Goal: Information Seeking & Learning: Learn about a topic

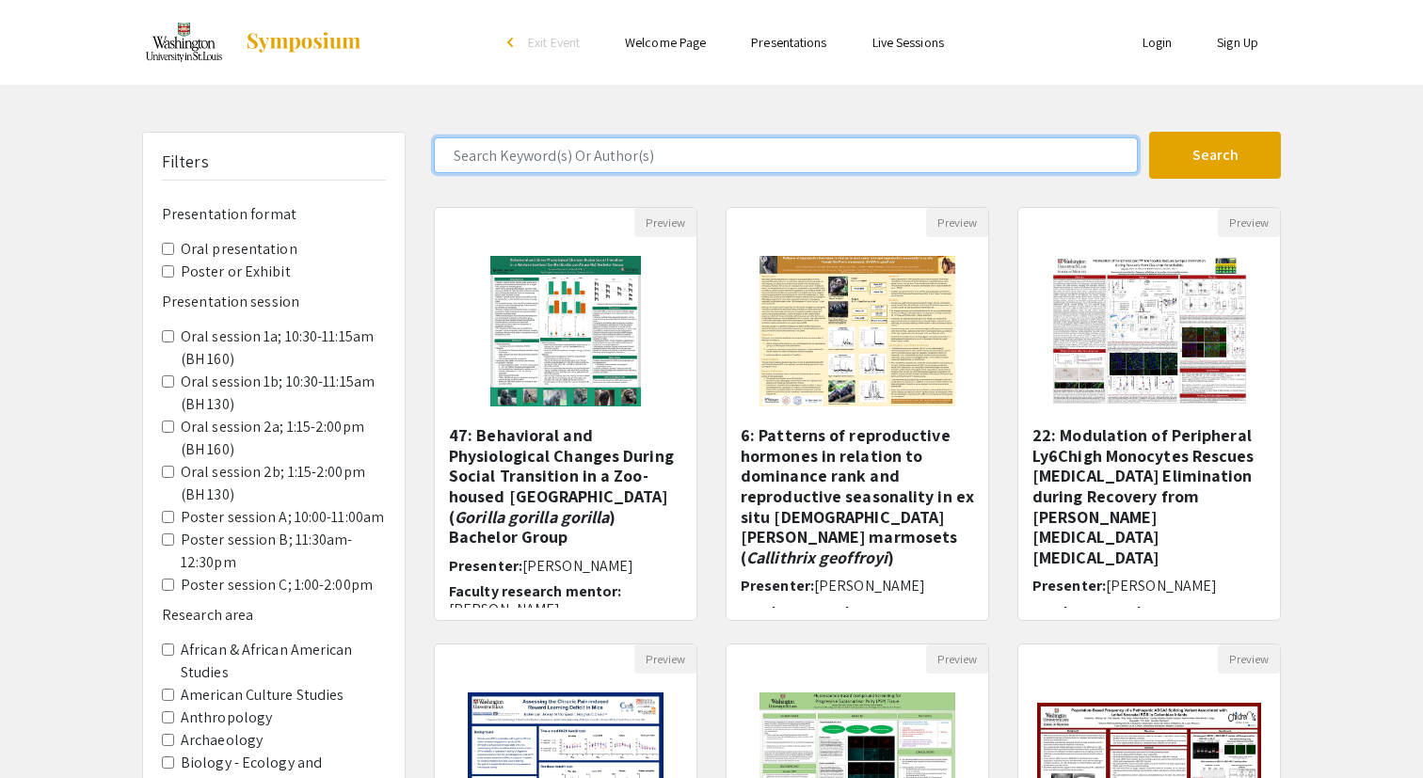
click at [548, 167] on input "Search Keyword(s) Or Author(s)" at bounding box center [786, 155] width 704 height 36
type input "[PERSON_NAME]"
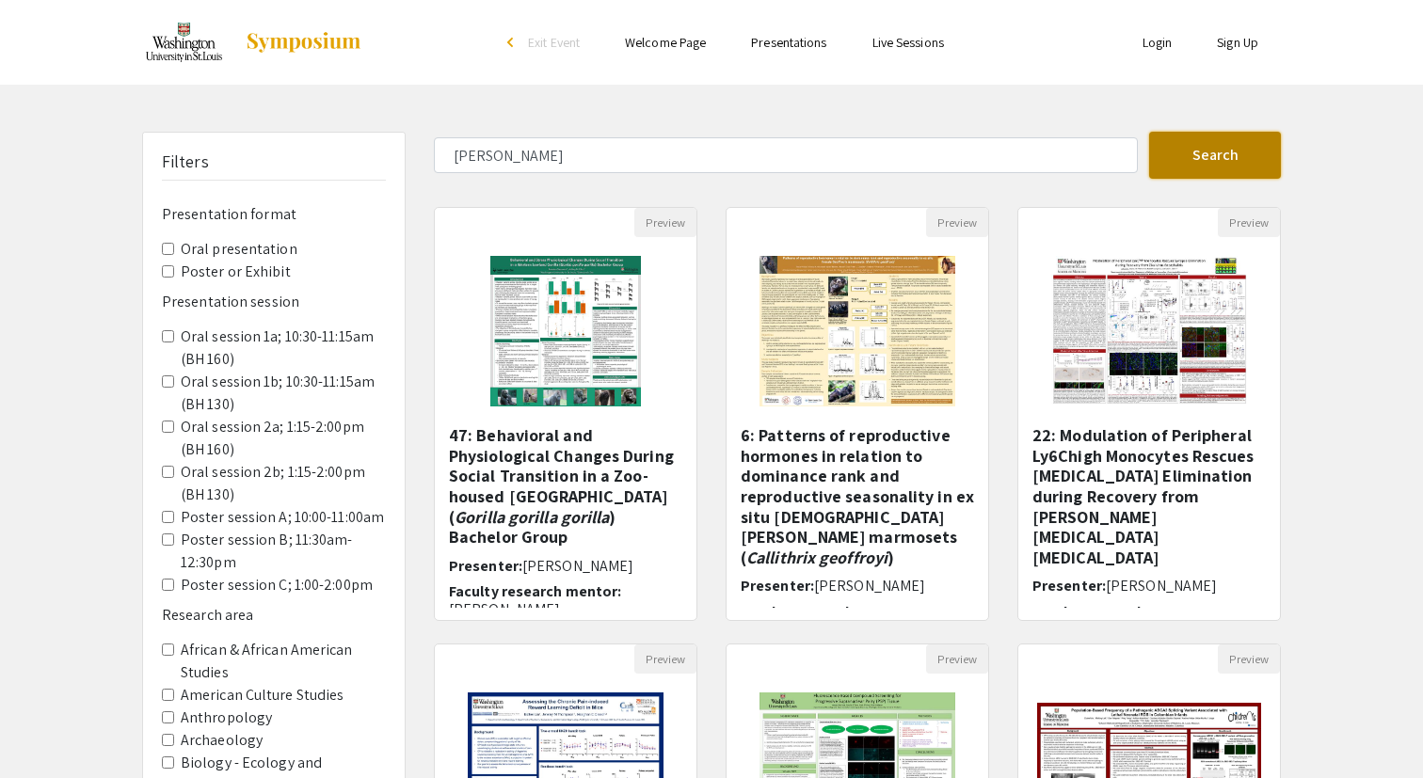
click at [1184, 165] on button "Search" at bounding box center [1215, 155] width 132 height 47
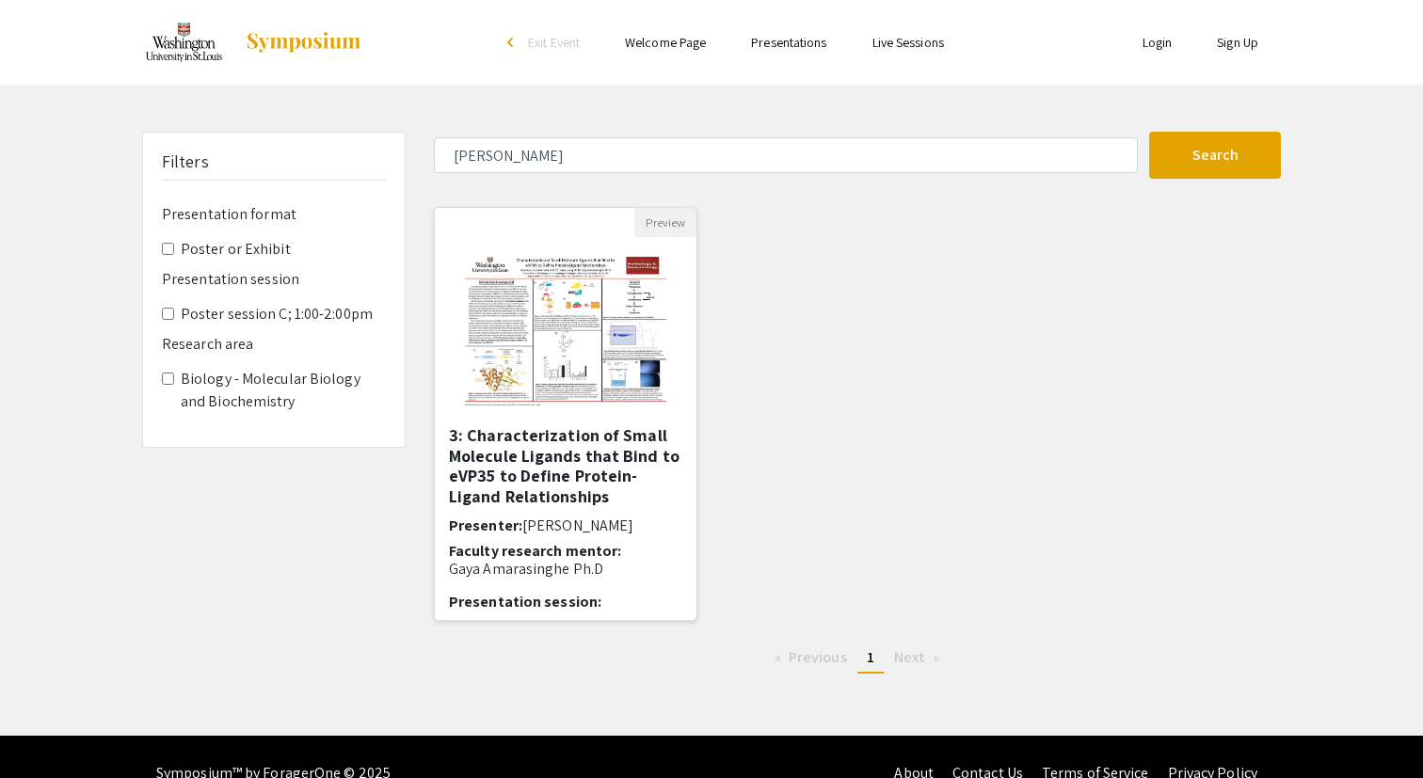
click at [546, 423] on img "Open Presentation <p>3: Characterization of Small Molecule Ligands that Bind to…" at bounding box center [565, 331] width 238 height 188
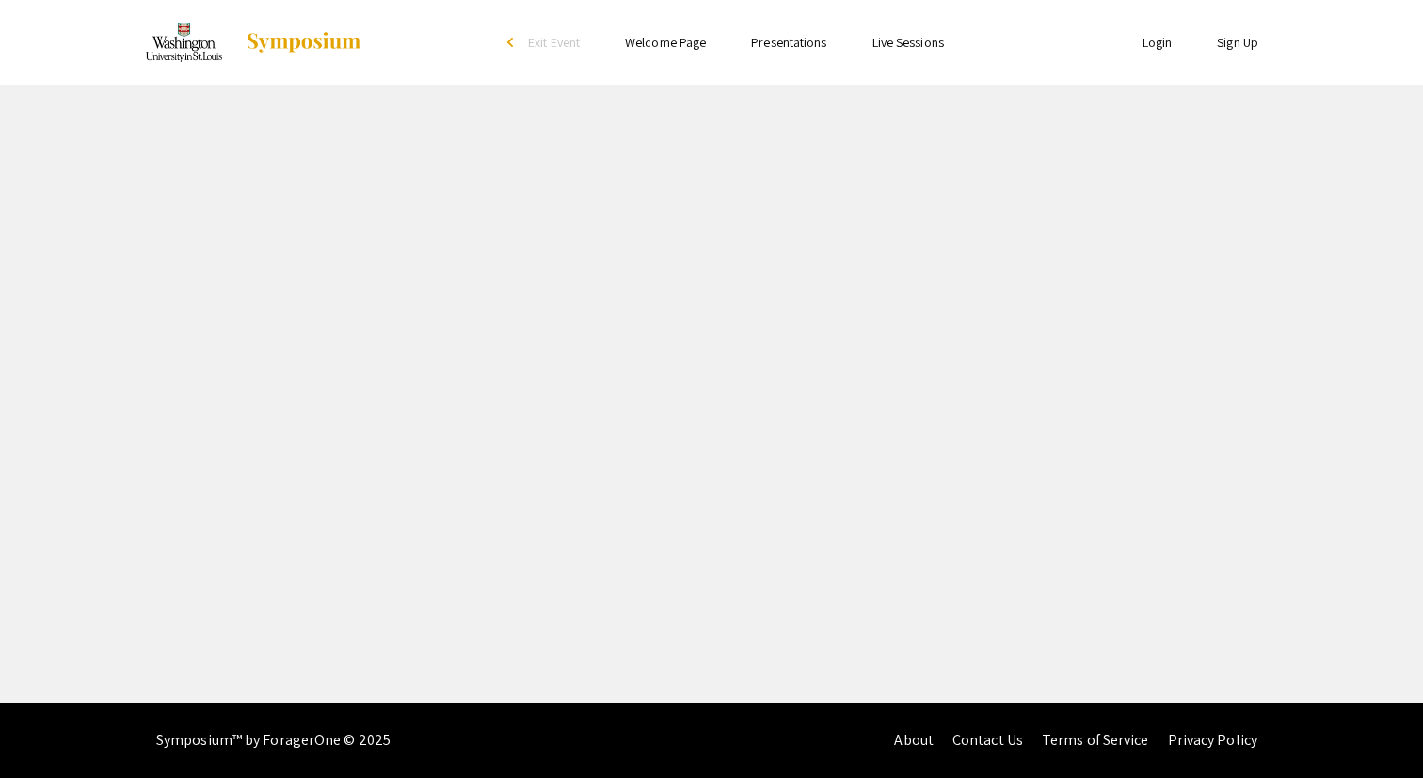
select select "custom"
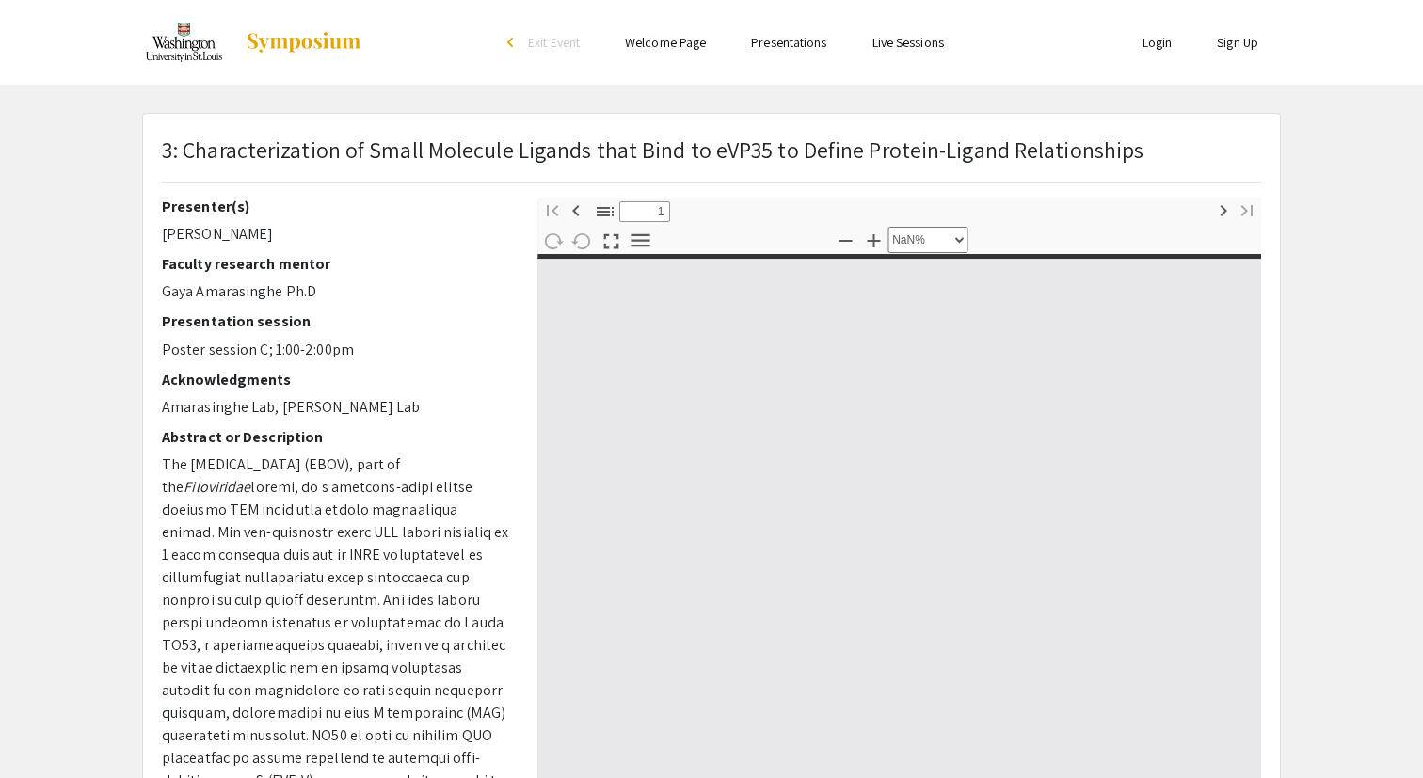
type input "0"
select select "custom"
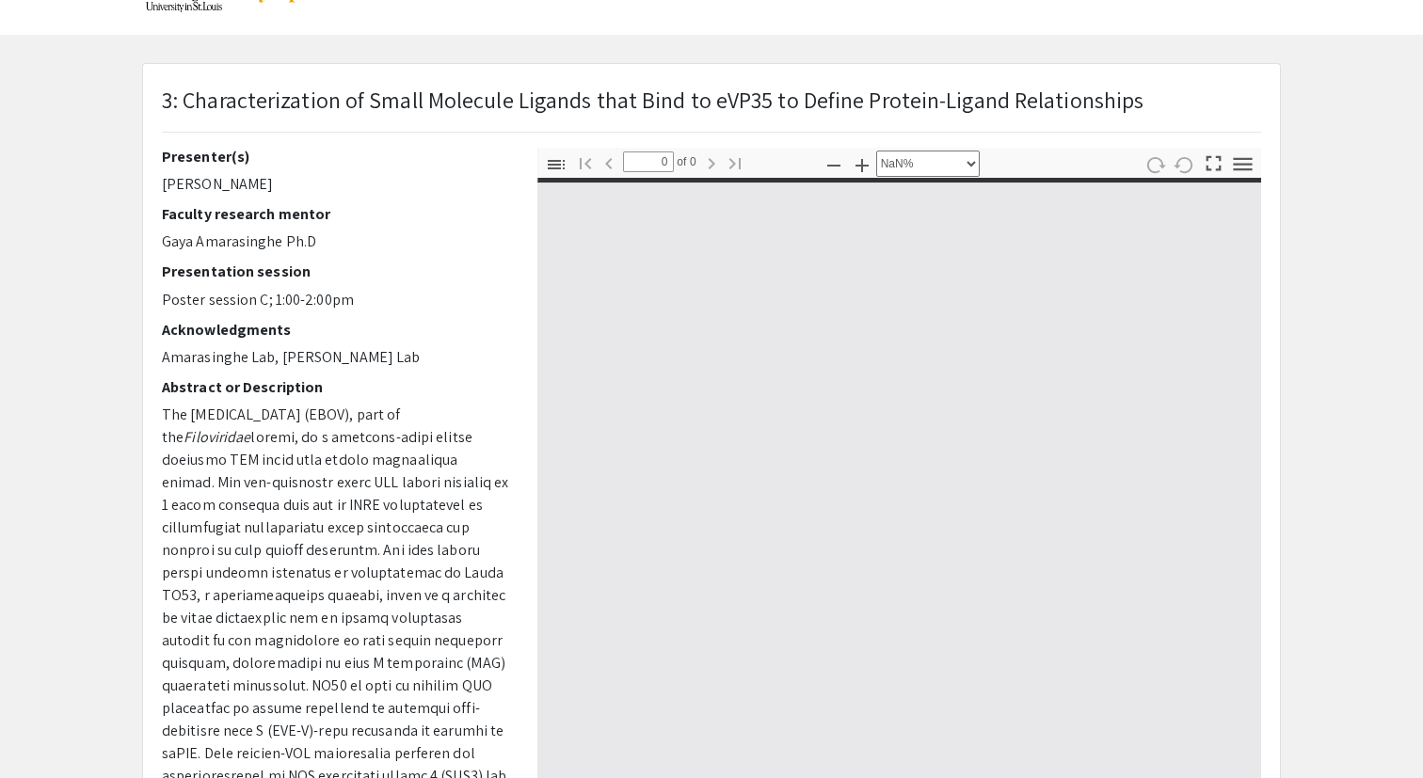
type input "1"
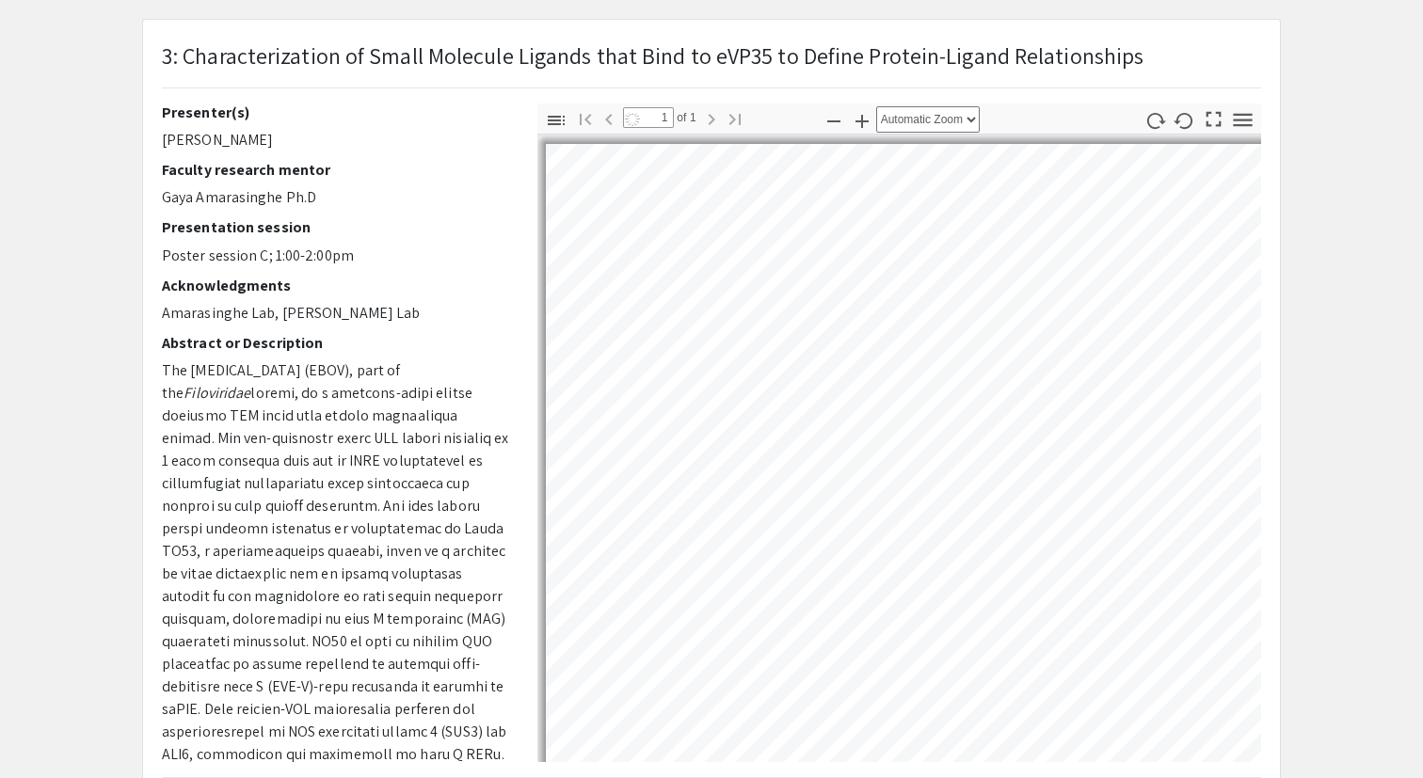
scroll to position [101, 0]
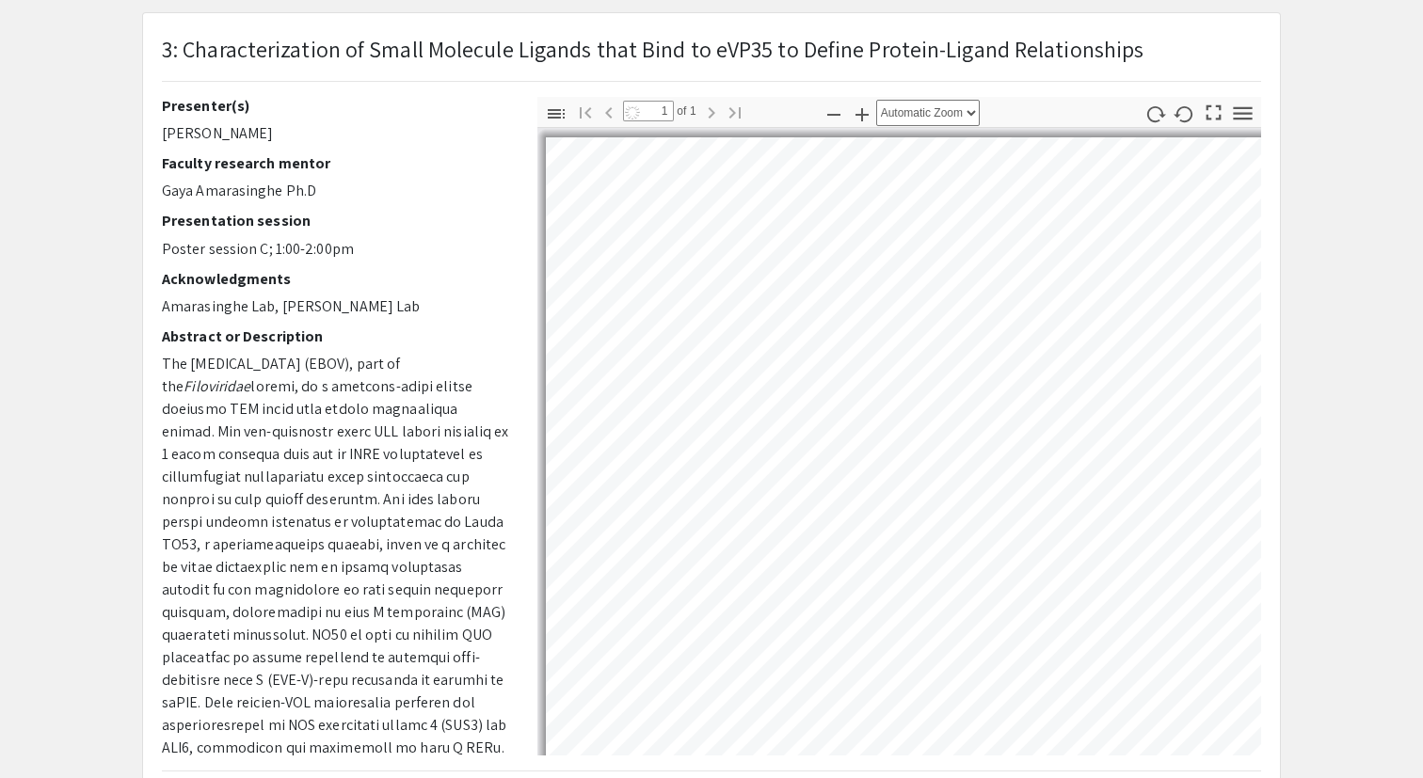
select select "custom"
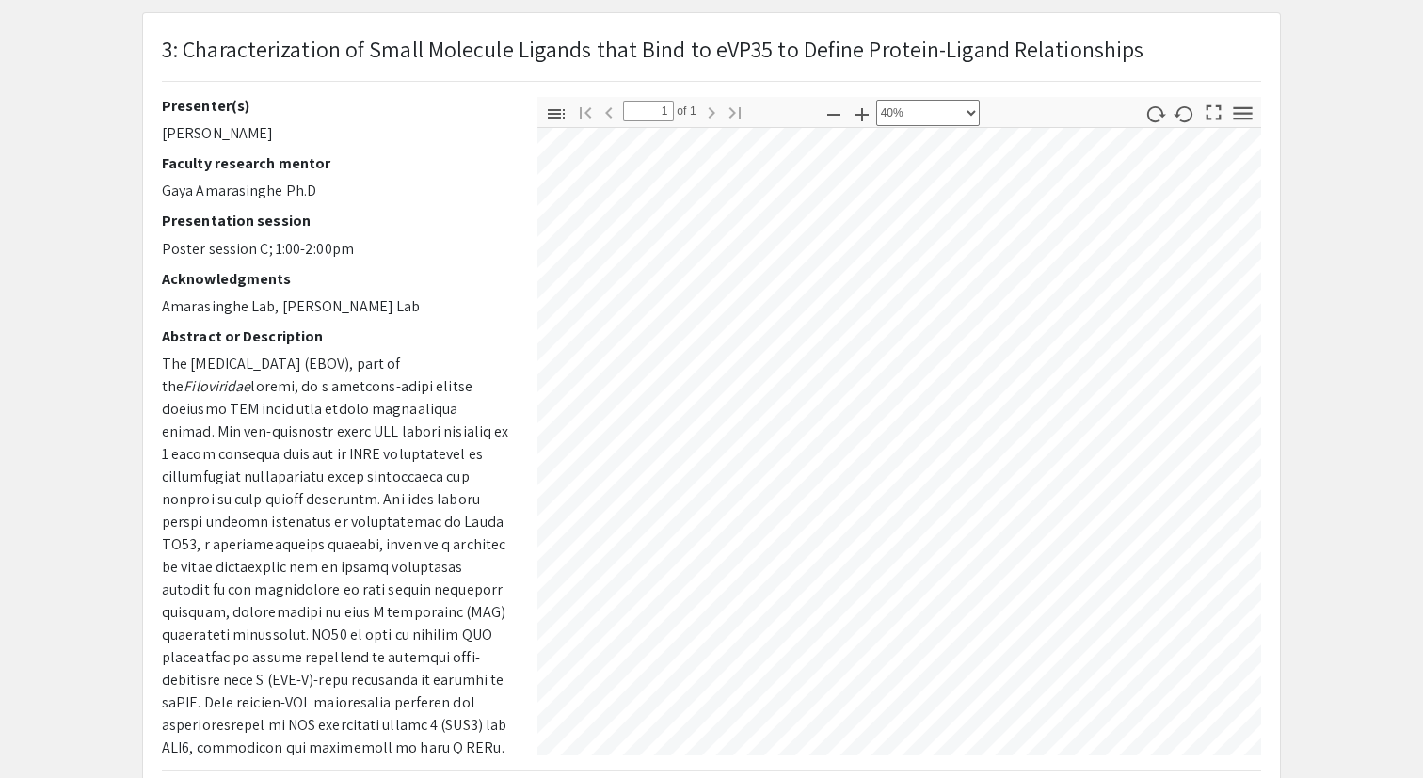
scroll to position [653, 581]
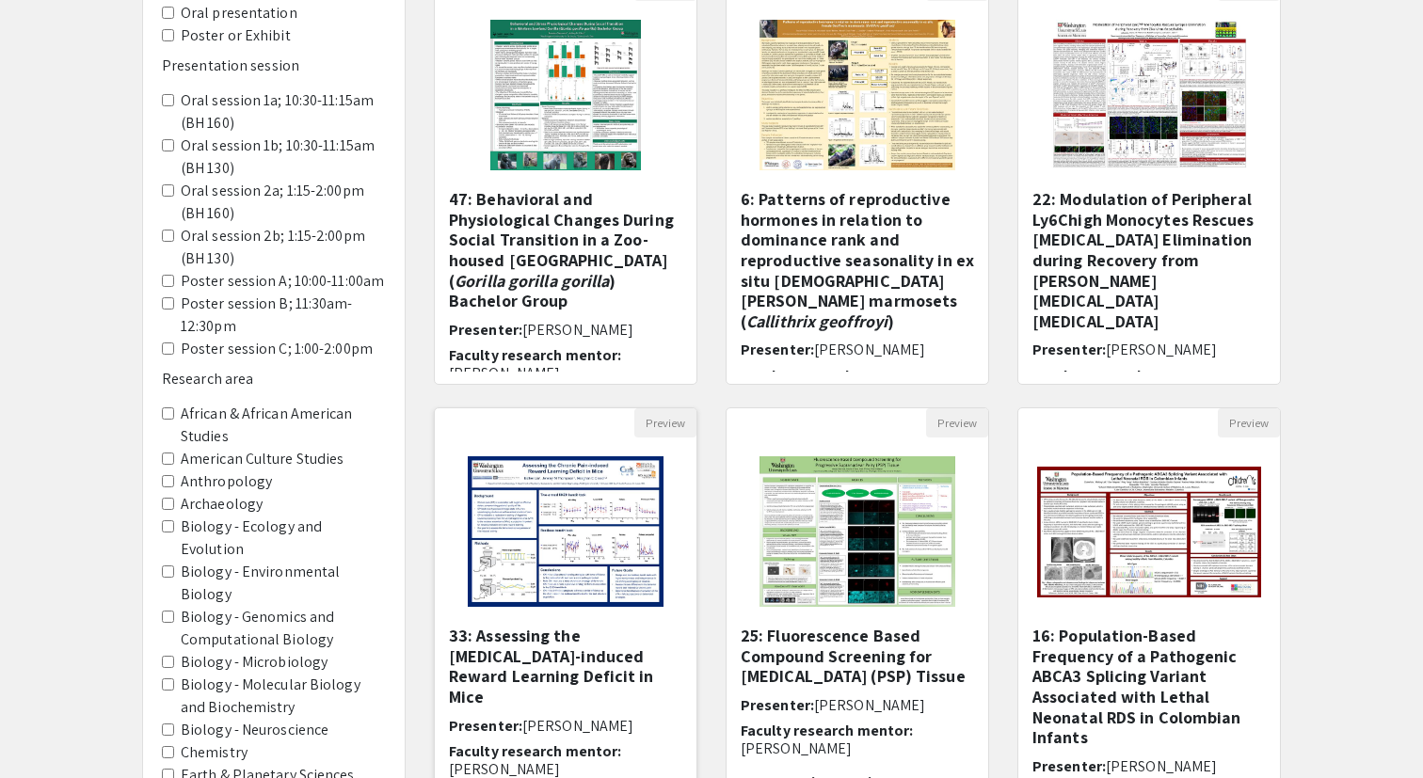
scroll to position [470, 0]
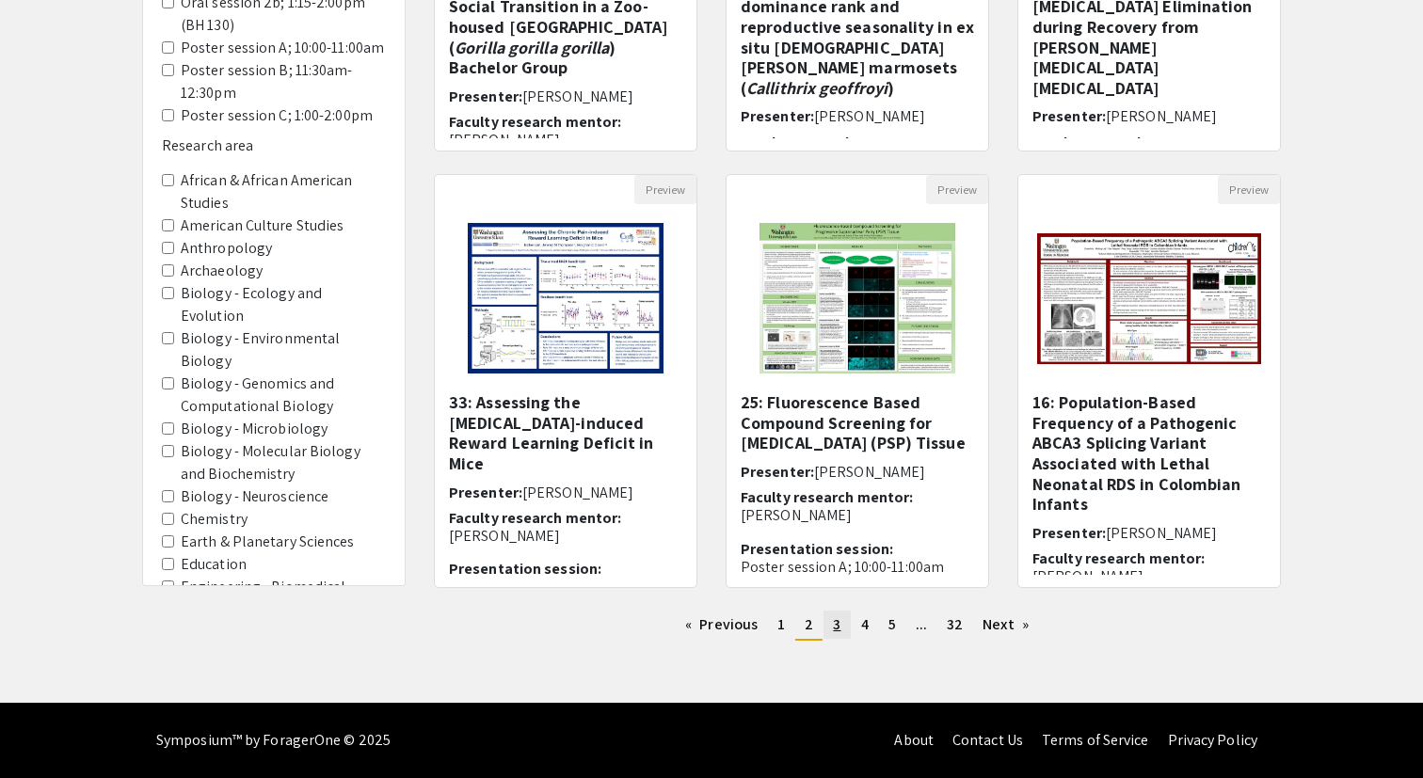
click at [835, 623] on span "3" at bounding box center [837, 624] width 8 height 20
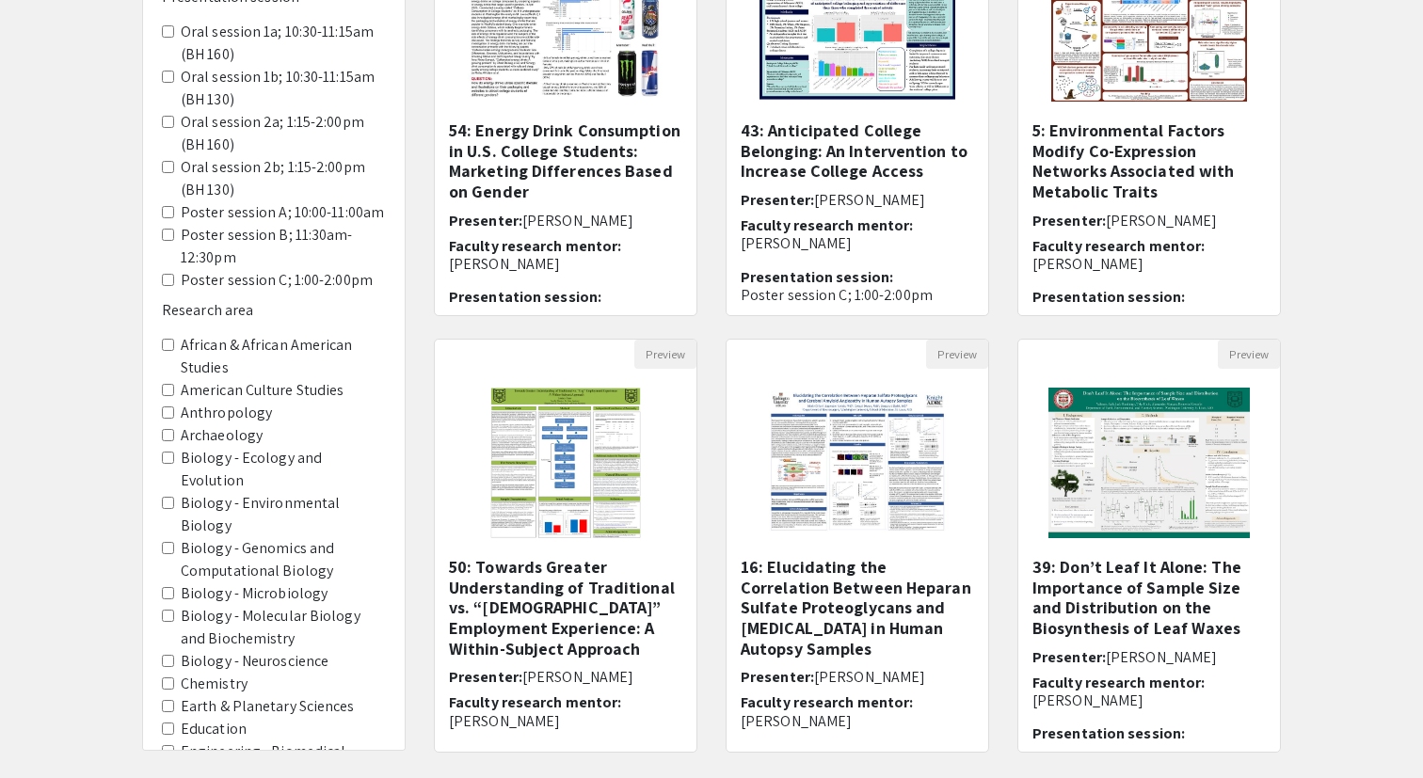
scroll to position [470, 0]
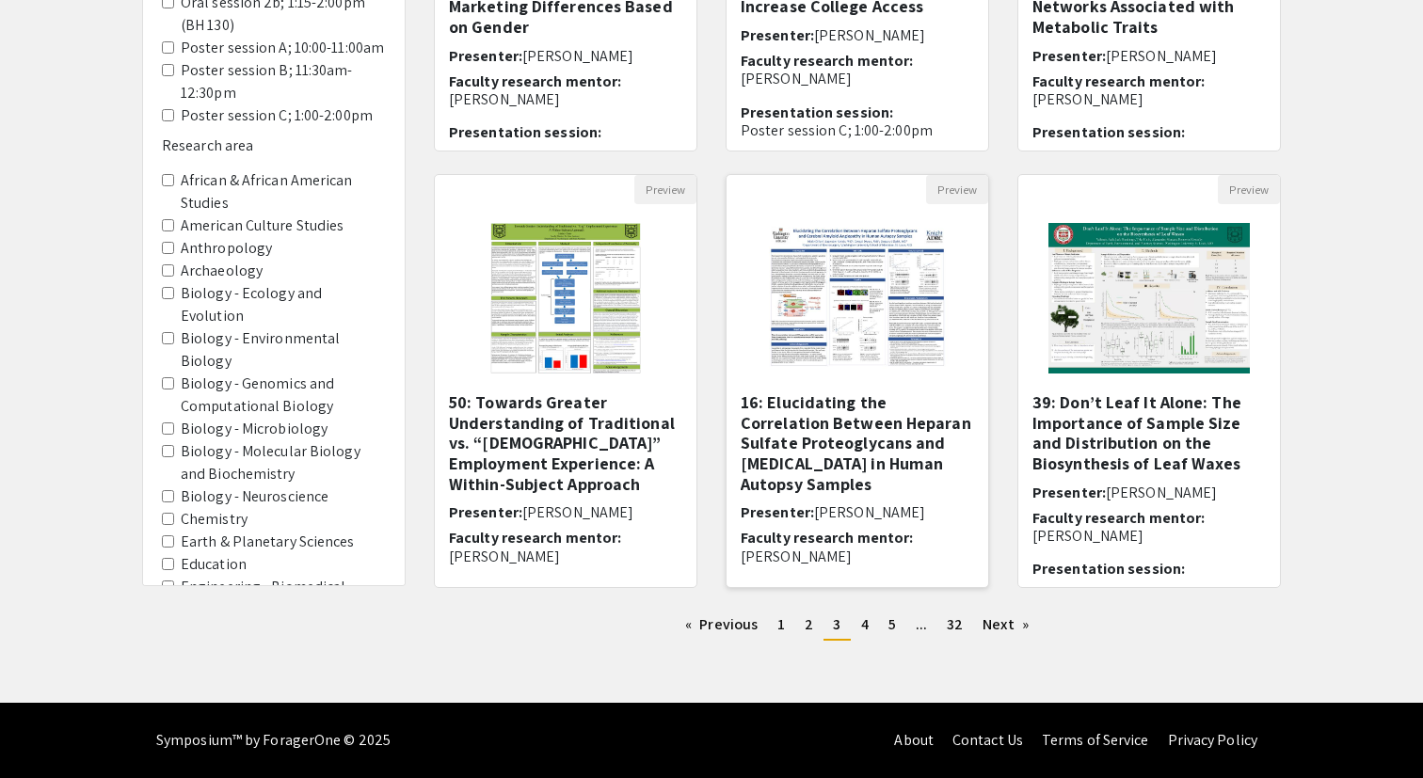
click at [773, 477] on h5 "16: Elucidating the Correlation Between Heparan Sulfate Proteoglycans and [MEDI…" at bounding box center [856, 443] width 233 height 102
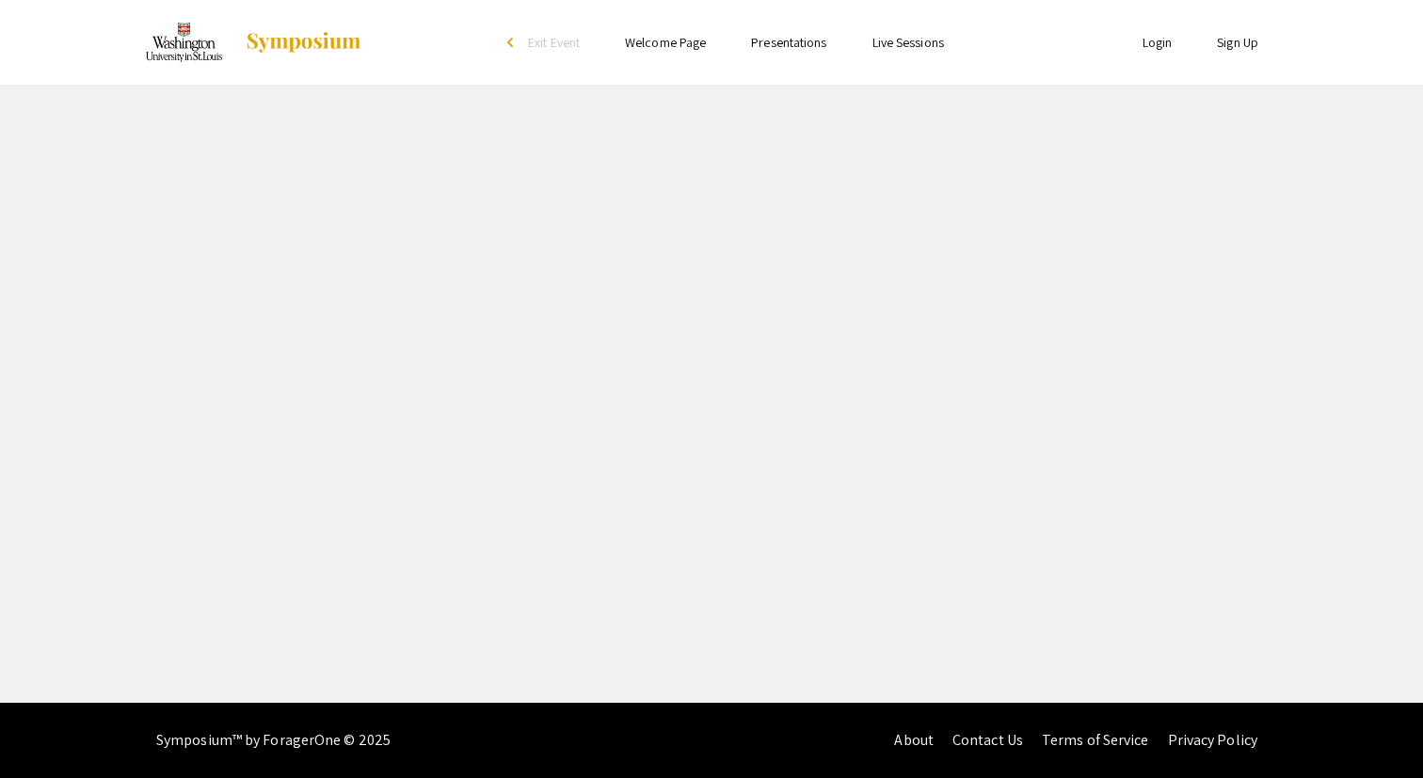
select select "custom"
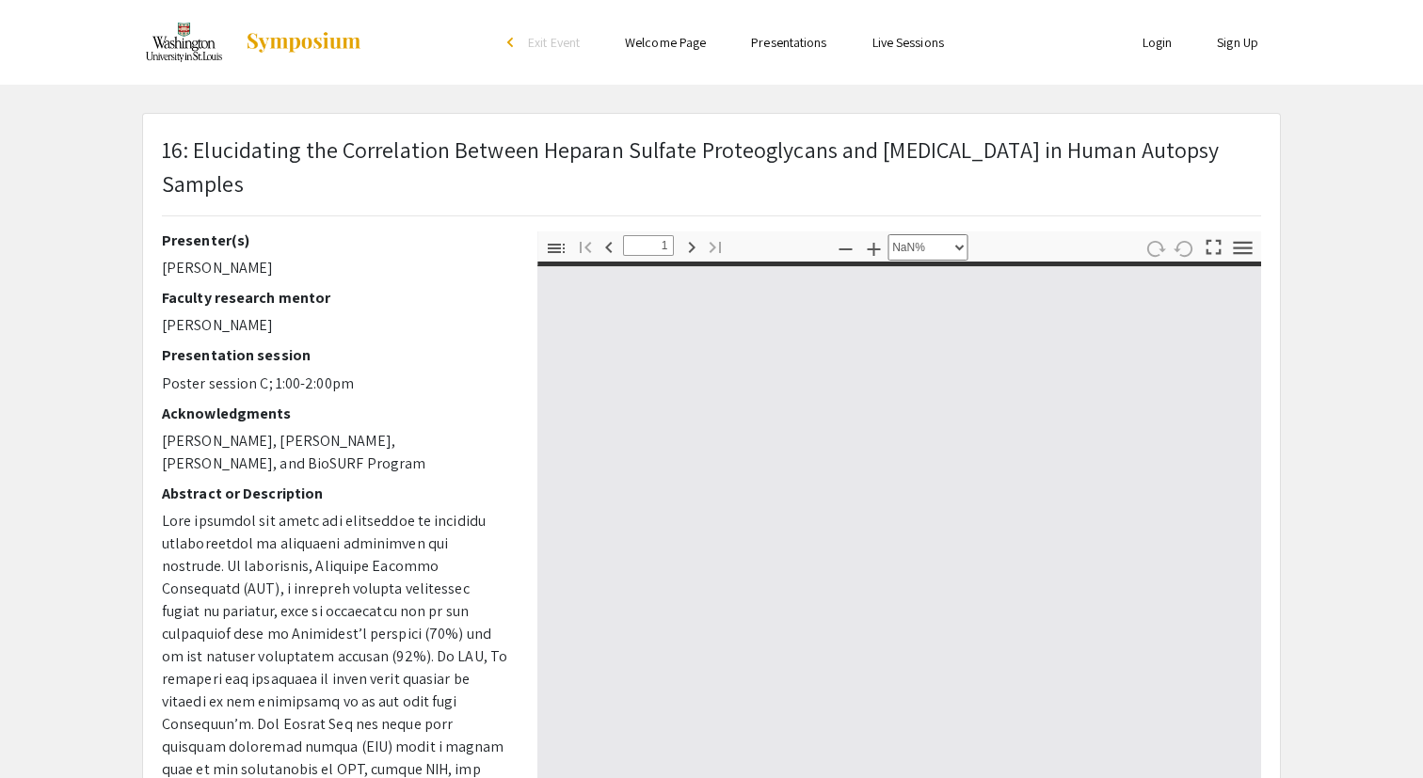
type input "0"
select select "custom"
type input "1"
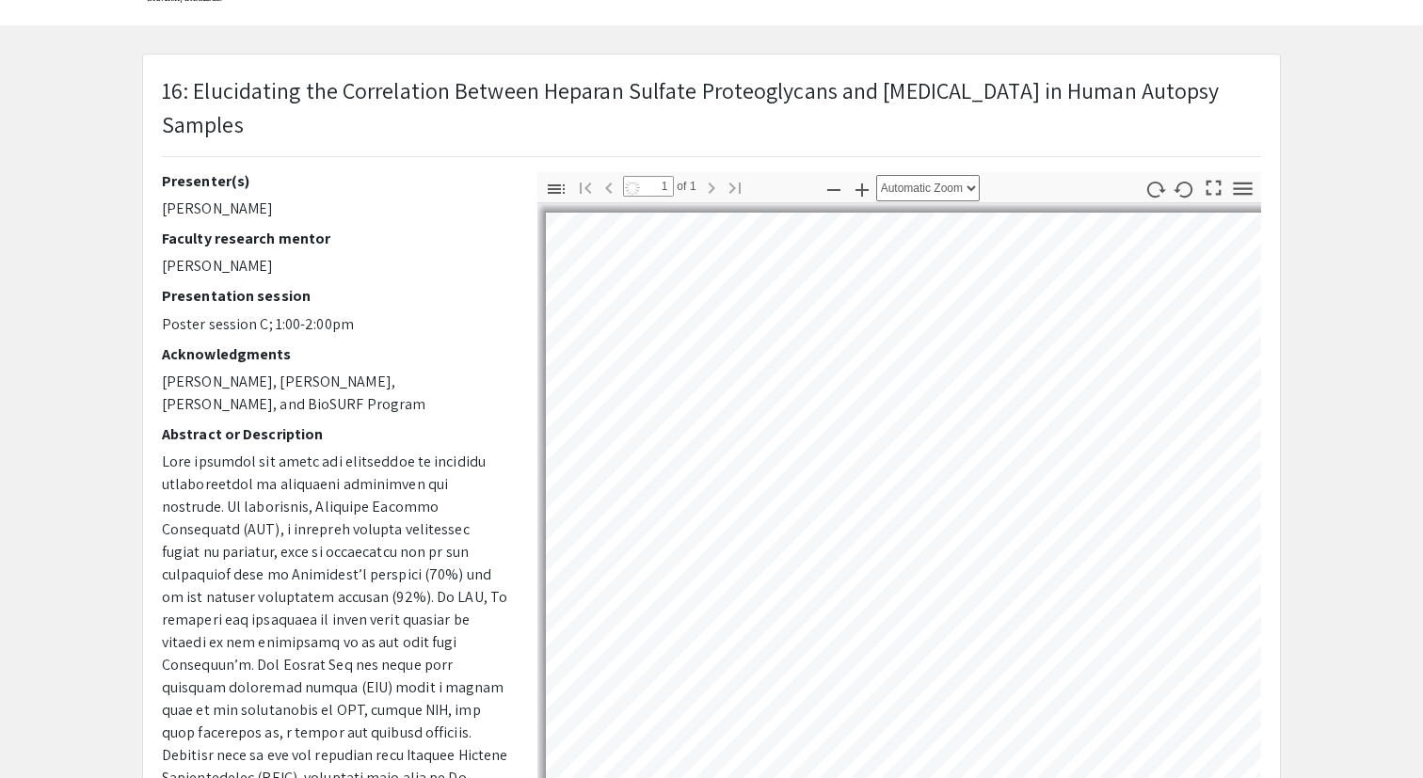
select select "auto"
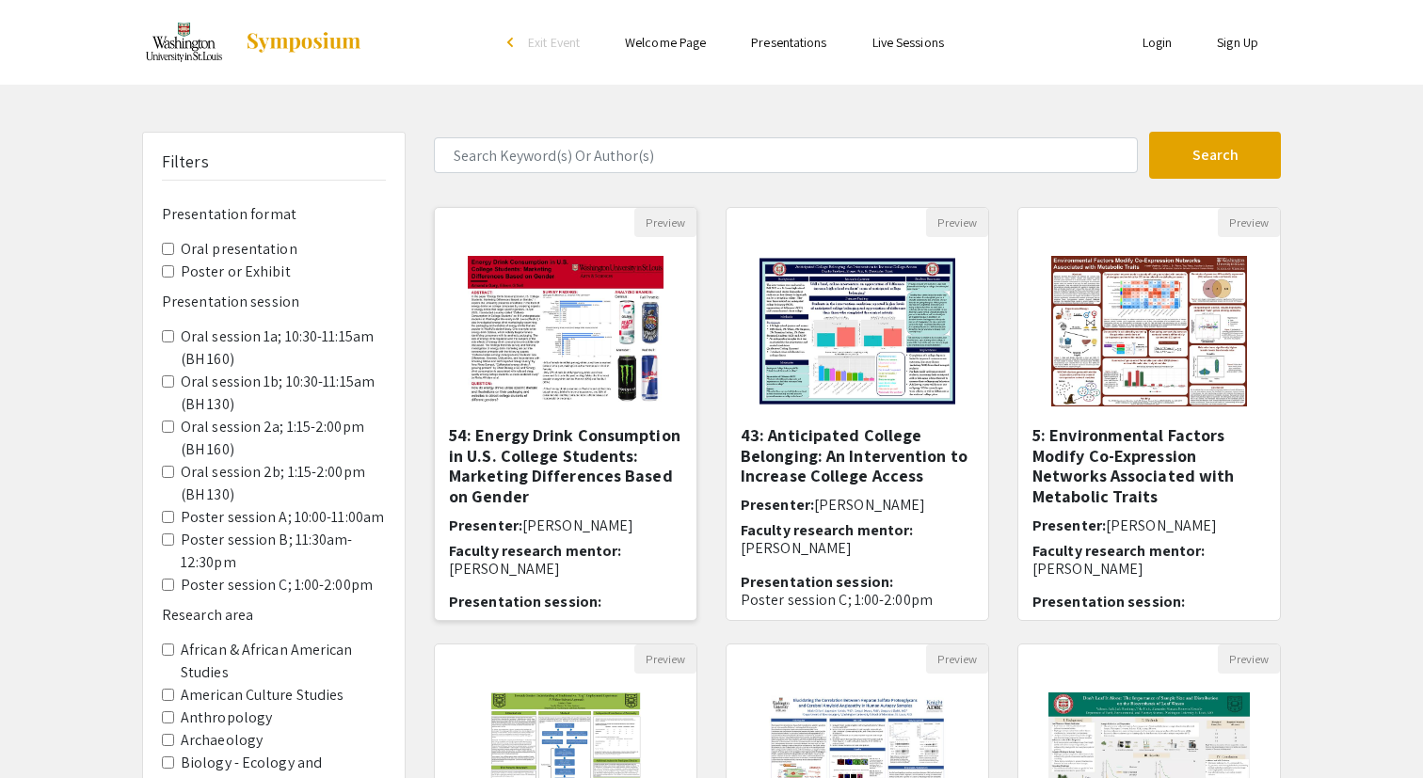
scroll to position [470, 0]
